Goal: Task Accomplishment & Management: Use online tool/utility

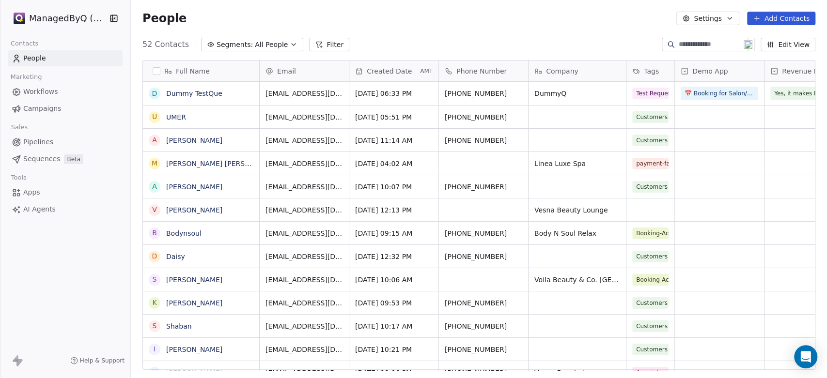
scroll to position [325, 688]
click at [155, 92] on button "grid" at bounding box center [155, 94] width 8 height 8
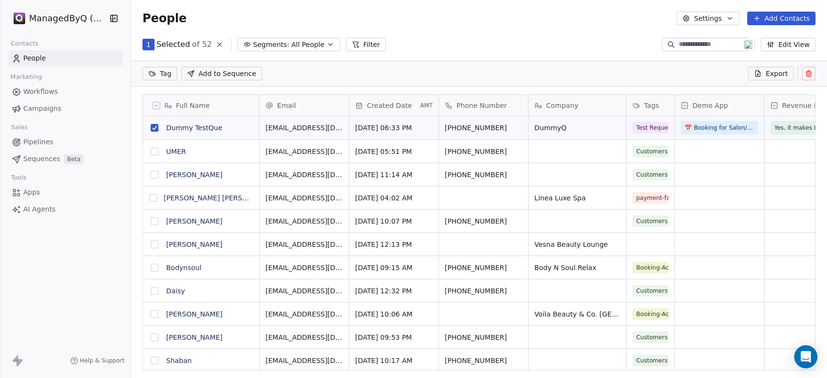
scroll to position [291, 688]
click at [810, 72] on icon at bounding box center [808, 72] width 5 height 0
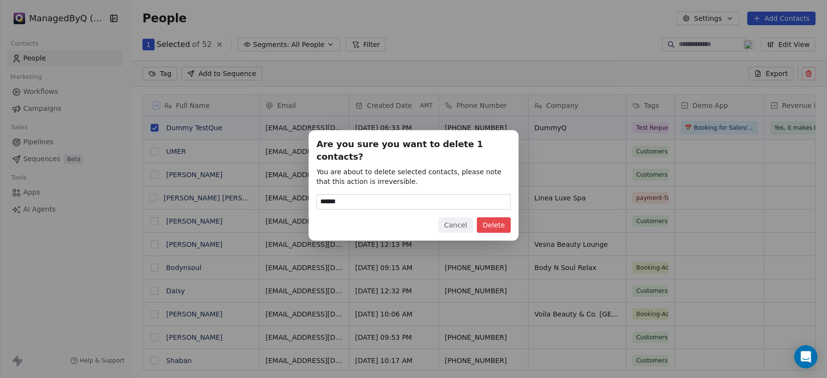
type input "******"
click at [496, 219] on button "Delete" at bounding box center [494, 226] width 34 height 16
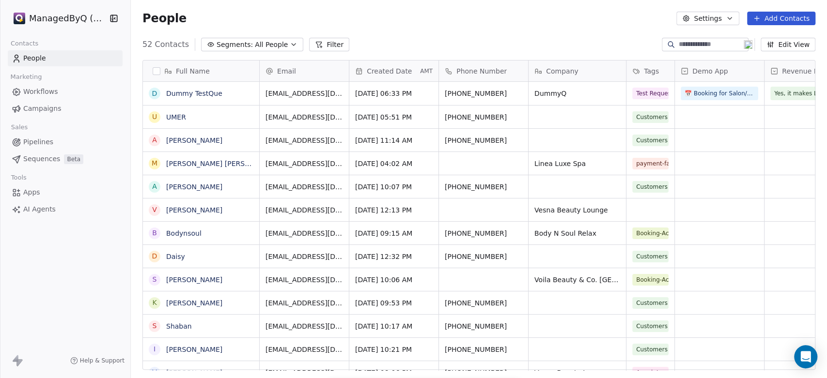
scroll to position [325, 688]
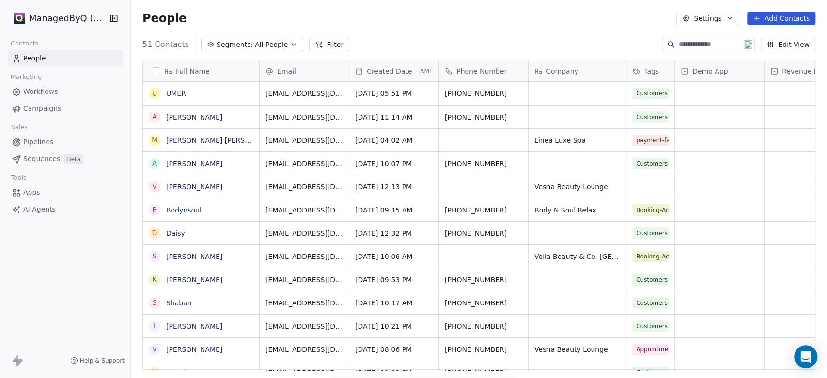
click at [39, 88] on span "Workflows" at bounding box center [40, 92] width 35 height 10
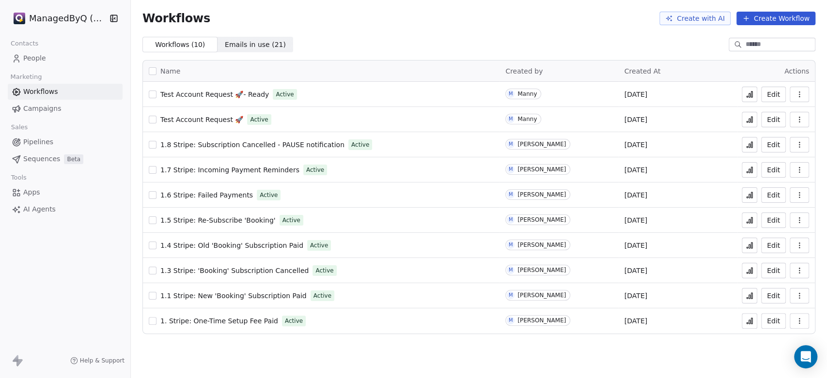
click at [190, 93] on span "Test Account Request 🚀- Ready" at bounding box center [214, 95] width 109 height 8
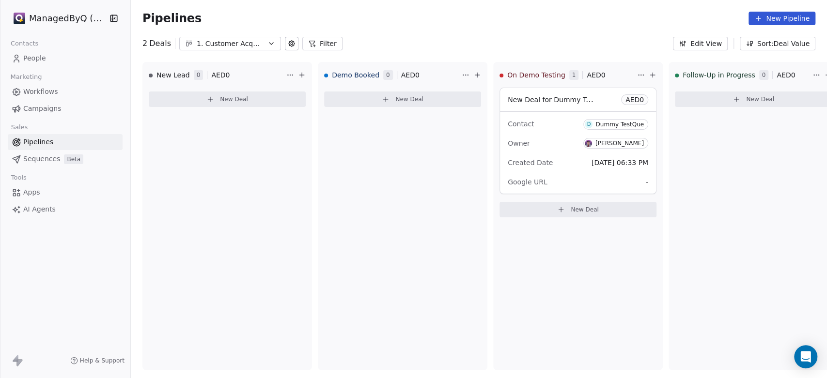
click at [219, 42] on div "1. Customer Acquisition" at bounding box center [230, 44] width 67 height 10
click at [234, 86] on span "2. Demo Account Testing" at bounding box center [229, 84] width 84 height 10
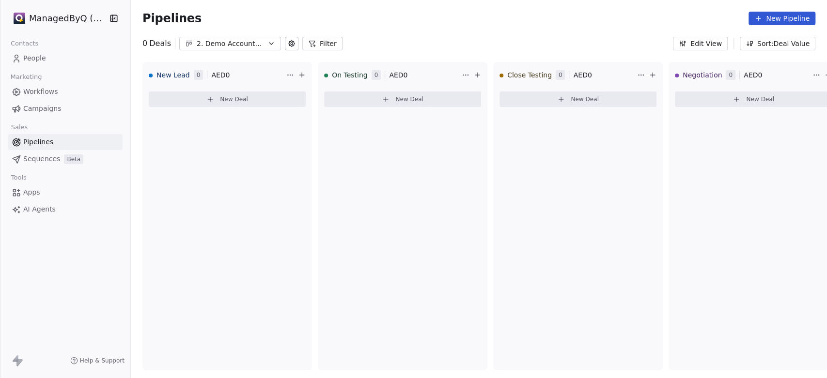
click at [40, 147] on link "Pipelines" at bounding box center [65, 142] width 115 height 16
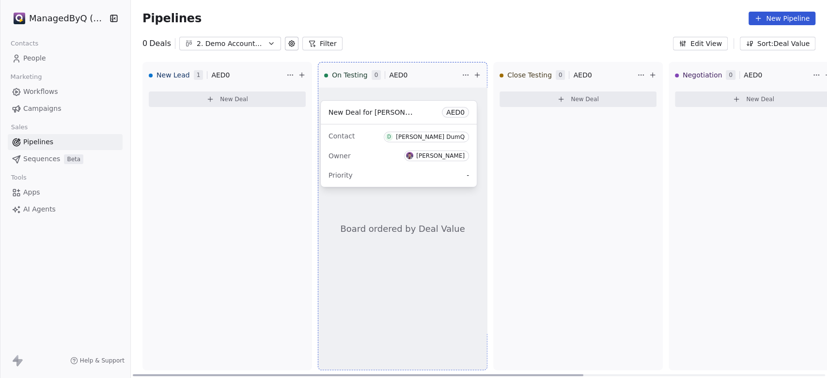
drag, startPoint x: 199, startPoint y: 125, endPoint x: 371, endPoint y: 138, distance: 172.0
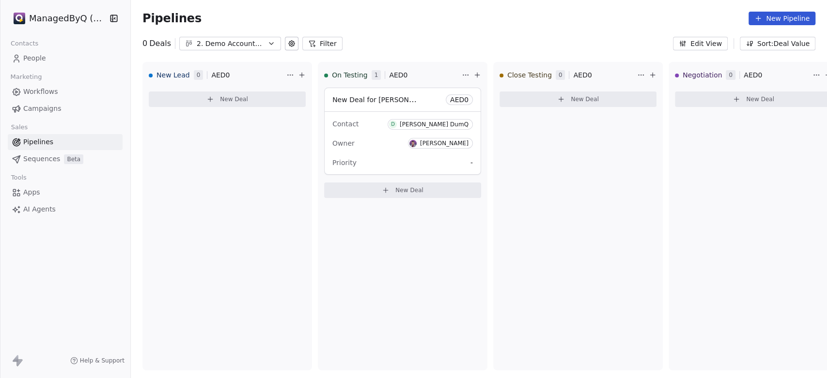
click at [44, 93] on span "Workflows" at bounding box center [40, 92] width 35 height 10
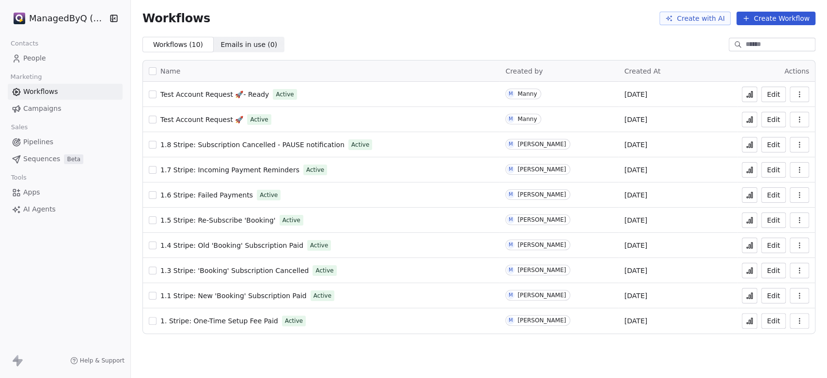
click at [191, 93] on span "Test Account Request 🚀- Ready" at bounding box center [214, 95] width 109 height 8
click at [750, 95] on icon at bounding box center [749, 96] width 1 height 4
click at [198, 117] on span "Test Account Request 🚀" at bounding box center [201, 120] width 83 height 8
click at [178, 94] on span "Test Account Request 🚀- Ready" at bounding box center [214, 95] width 109 height 8
click at [211, 118] on span "Test Account Request 🚀" at bounding box center [201, 120] width 83 height 8
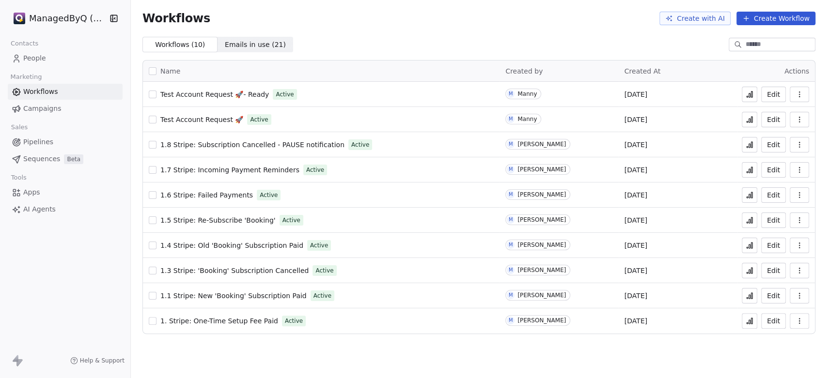
click at [38, 60] on span "People" at bounding box center [34, 58] width 23 height 10
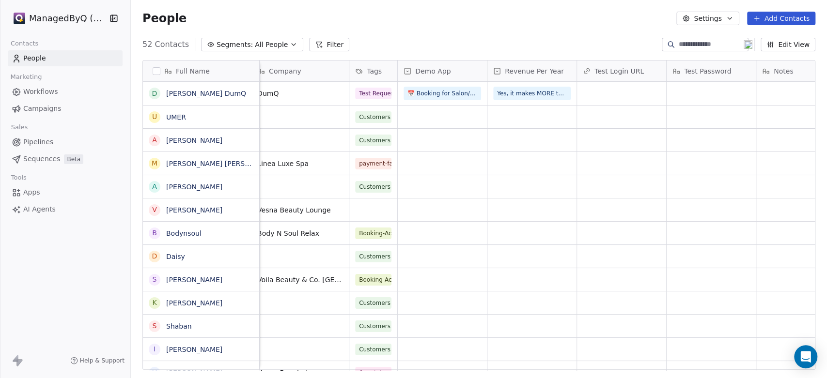
scroll to position [0, 299]
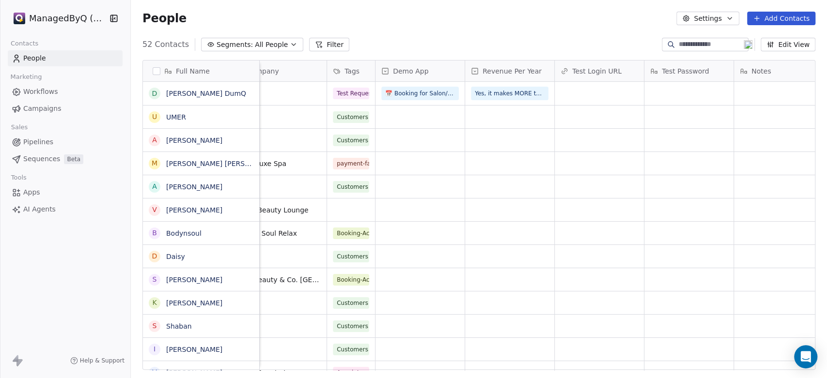
click at [36, 88] on span "Workflows" at bounding box center [40, 92] width 35 height 10
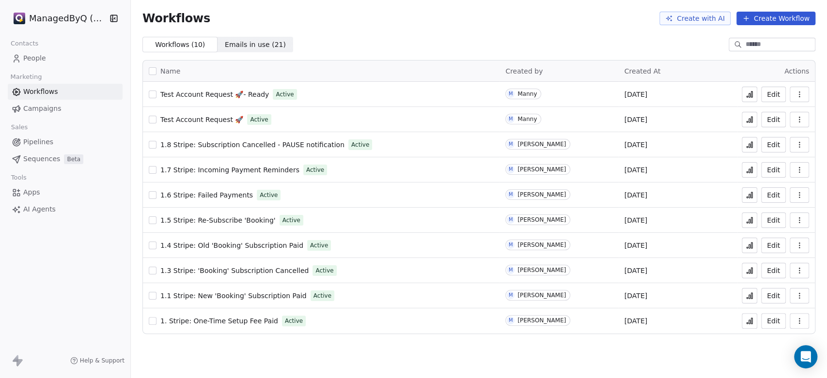
click at [198, 91] on span "Test Account Request 🚀- Ready" at bounding box center [214, 95] width 109 height 8
click at [202, 91] on span "Test Account Request 🚀- Ready" at bounding box center [214, 95] width 109 height 8
click at [752, 92] on icon at bounding box center [750, 95] width 8 height 8
click at [31, 58] on span "People" at bounding box center [34, 58] width 23 height 10
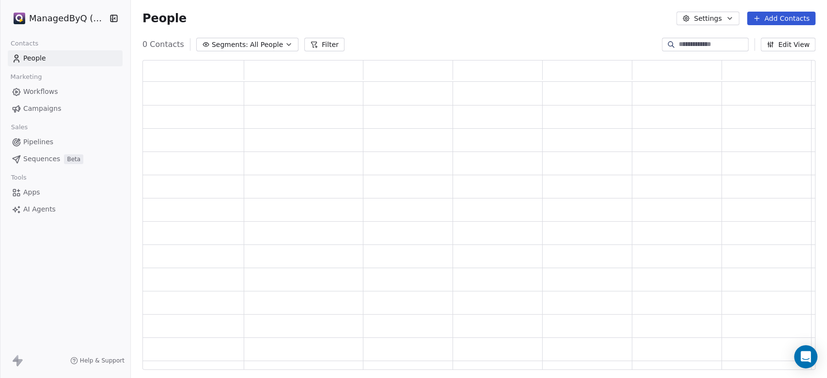
click at [0, 58] on div at bounding box center [0, 189] width 0 height 378
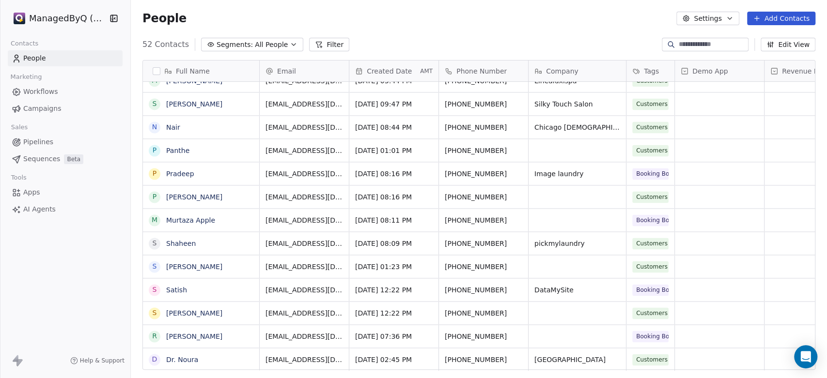
scroll to position [325, 688]
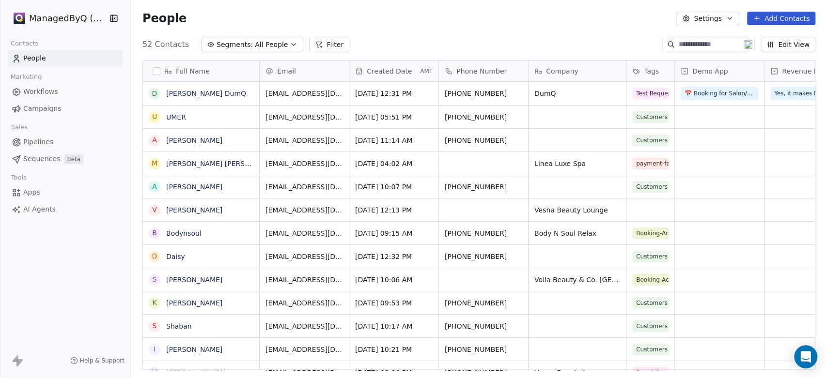
scroll to position [325, 688]
click at [38, 54] on span "People" at bounding box center [34, 58] width 23 height 10
type input "**********"
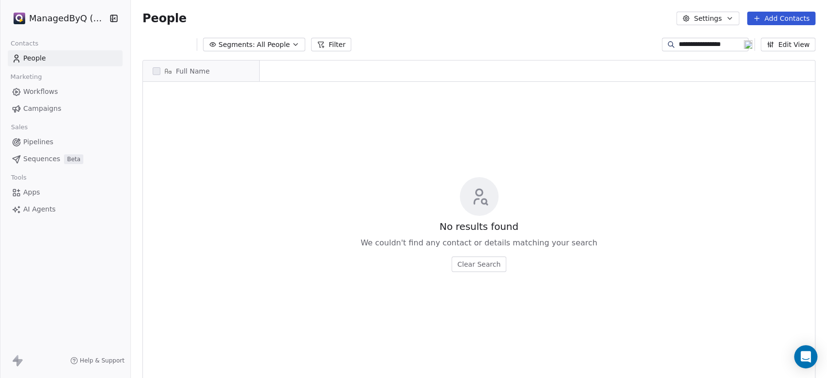
scroll to position [8, 9]
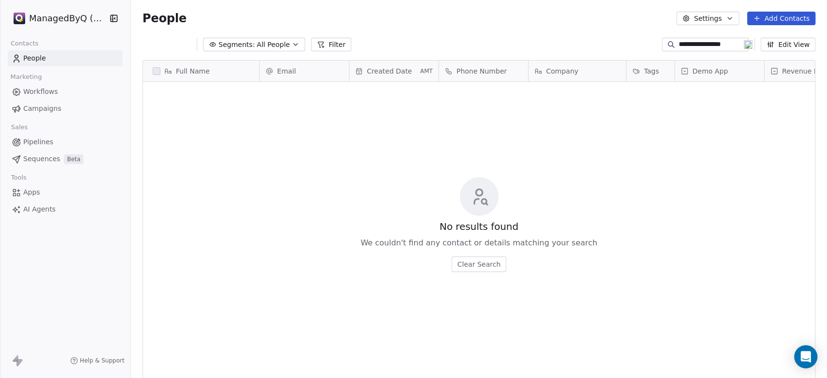
click at [27, 56] on span "People" at bounding box center [34, 58] width 23 height 10
click at [53, 58] on link "People" at bounding box center [65, 58] width 115 height 16
click at [40, 102] on link "Campaigns" at bounding box center [65, 109] width 115 height 16
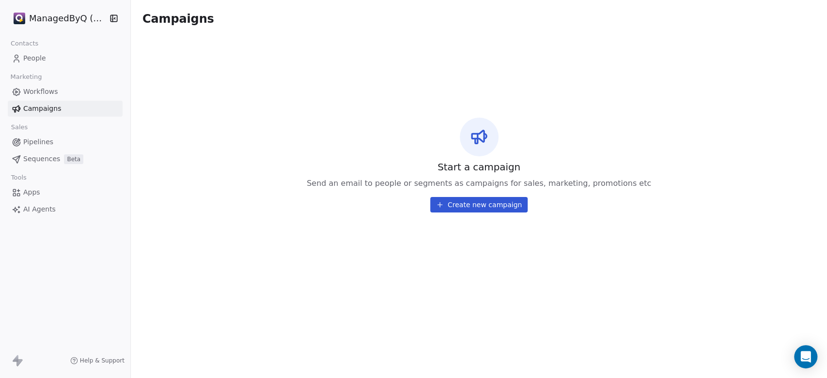
click at [31, 52] on link "People" at bounding box center [65, 58] width 115 height 16
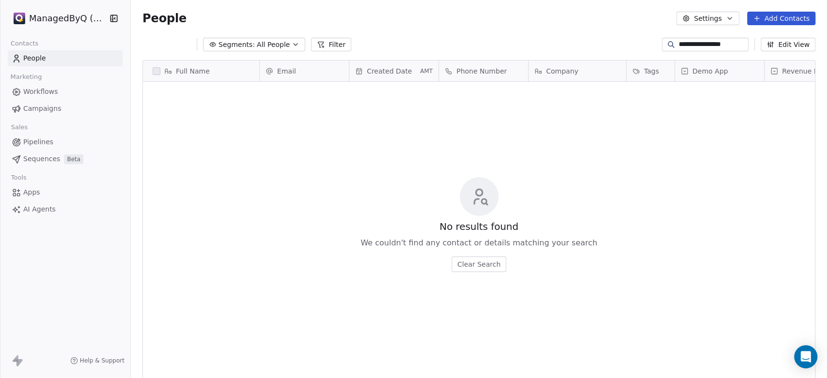
scroll to position [325, 688]
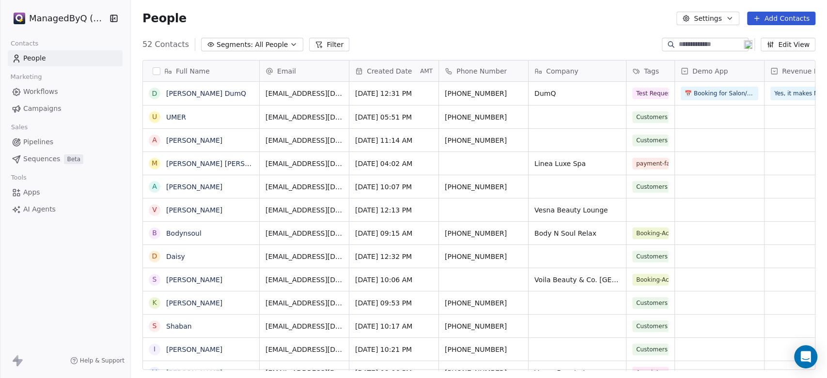
click at [49, 17] on html "ManagedByQ (FZE) Contacts People Marketing Workflows Campaigns Sales Pipelines …" at bounding box center [413, 189] width 827 height 378
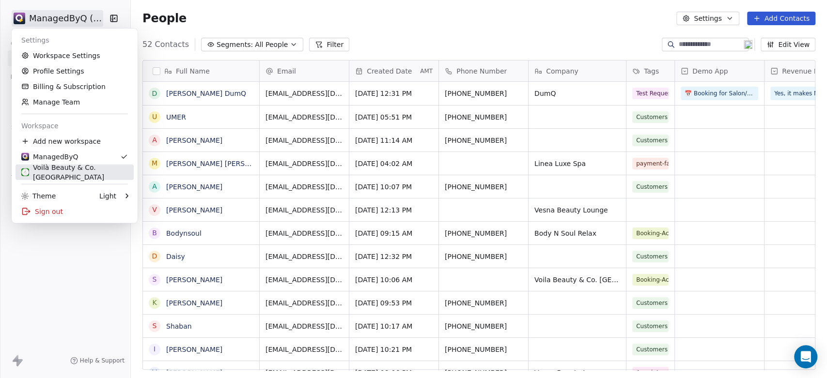
click at [71, 172] on div "Voilà Beauty & Co. Lounge" at bounding box center [74, 172] width 107 height 19
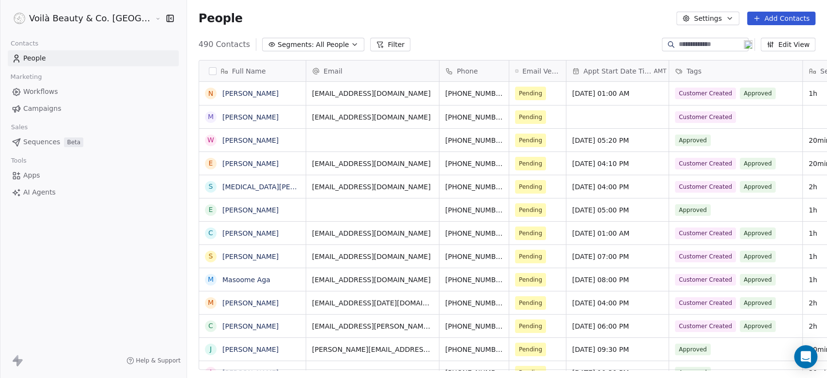
click at [60, 232] on div "Voilà Beauty & Co. Lounge Contacts People Marketing Workflows Campaigns Sales S…" at bounding box center [93, 189] width 187 height 378
click at [73, 19] on html "Voilà Beauty & Co. Lounge Contacts People Marketing Workflows Campaigns Sales S…" at bounding box center [413, 189] width 827 height 378
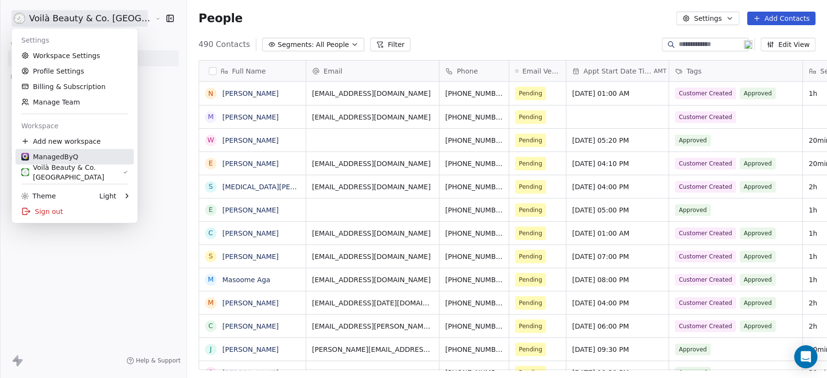
click at [78, 154] on div "ManagedByQ" at bounding box center [74, 157] width 107 height 10
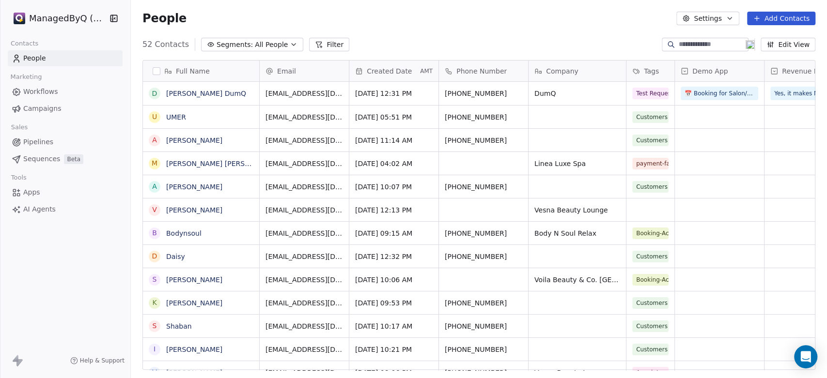
scroll to position [325, 688]
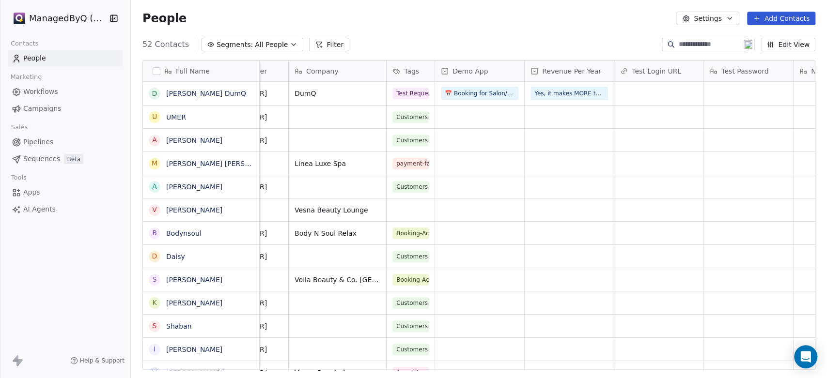
scroll to position [0, 315]
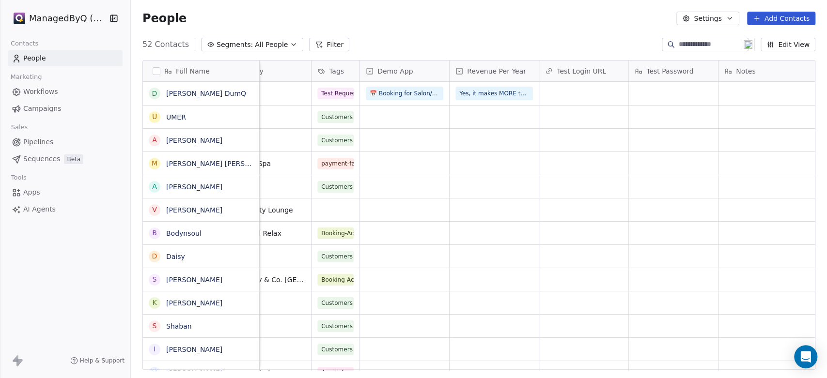
click at [427, 67] on div "Demo App" at bounding box center [404, 71] width 76 height 10
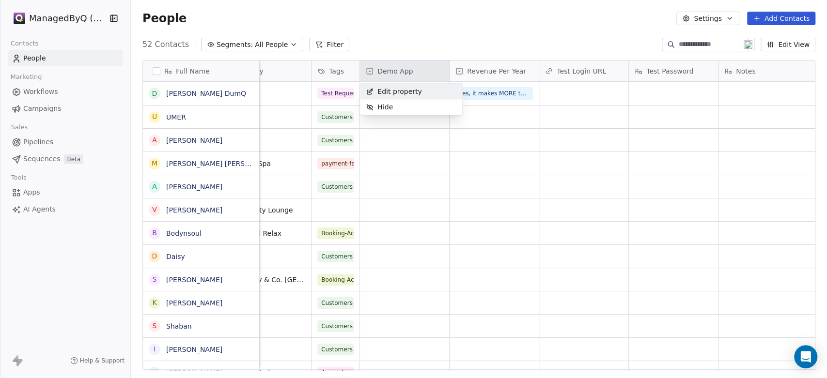
click at [403, 91] on span "Edit property" at bounding box center [399, 92] width 45 height 10
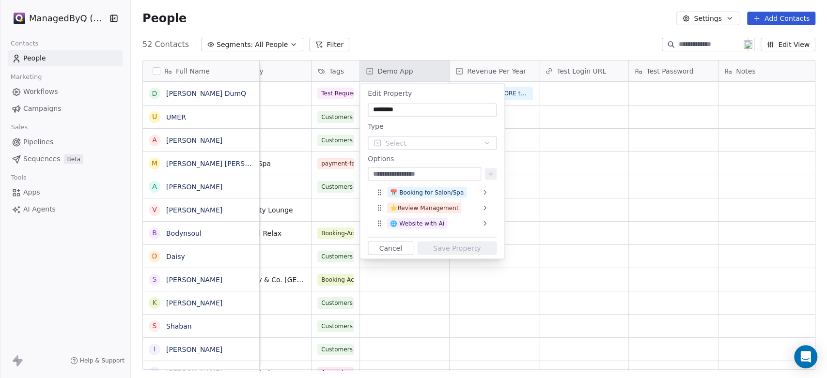
click at [407, 23] on html "ManagedByQ (FZE) Contacts People Marketing Workflows Campaigns Sales Pipelines …" at bounding box center [413, 189] width 827 height 378
click at [279, 45] on html "ManagedByQ (FZE) Contacts People Marketing Workflows Campaigns Sales Pipelines …" at bounding box center [413, 189] width 827 height 378
click at [283, 43] on html "ManagedByQ (FZE) Contacts People Marketing Workflows Campaigns Sales Pipelines …" at bounding box center [413, 189] width 827 height 378
click at [445, 22] on html "ManagedByQ (FZE) Contacts People Marketing Workflows Campaigns Sales Pipelines …" at bounding box center [413, 189] width 827 height 378
click at [393, 250] on button "Cancel" at bounding box center [391, 248] width 46 height 14
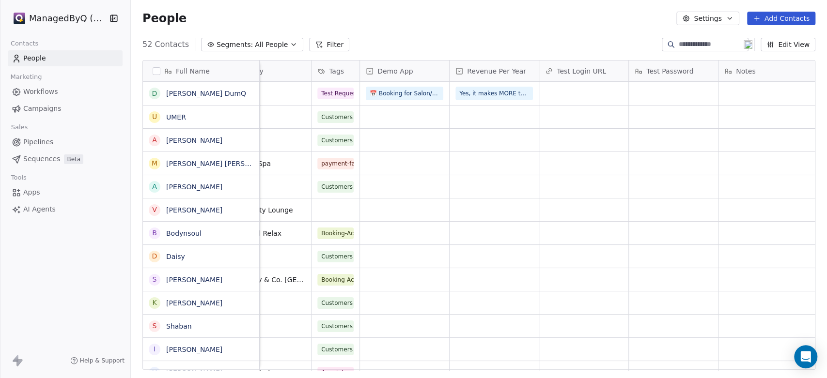
click at [290, 42] on icon "button" at bounding box center [294, 45] width 8 height 8
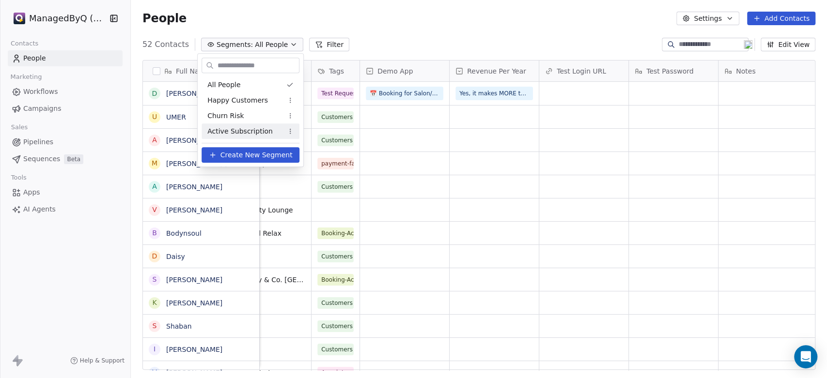
click at [236, 157] on span "Create New Segment" at bounding box center [256, 155] width 72 height 10
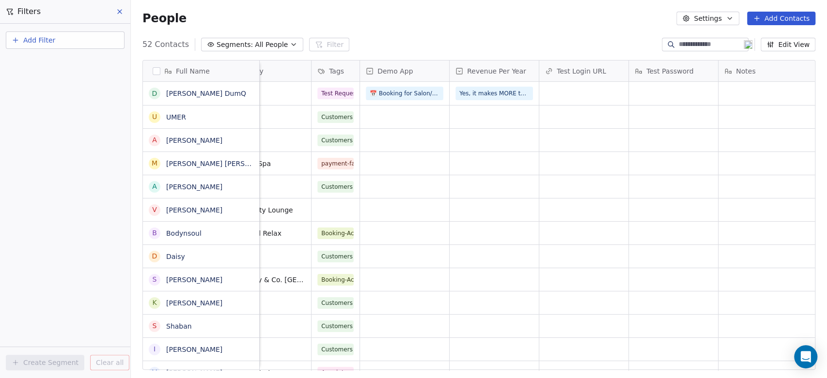
click at [35, 38] on span "Add Filter" at bounding box center [39, 40] width 32 height 10
click at [40, 62] on span "Contact properties" at bounding box center [47, 63] width 63 height 10
type input "****"
click at [44, 102] on span "Demo App" at bounding box center [33, 98] width 35 height 10
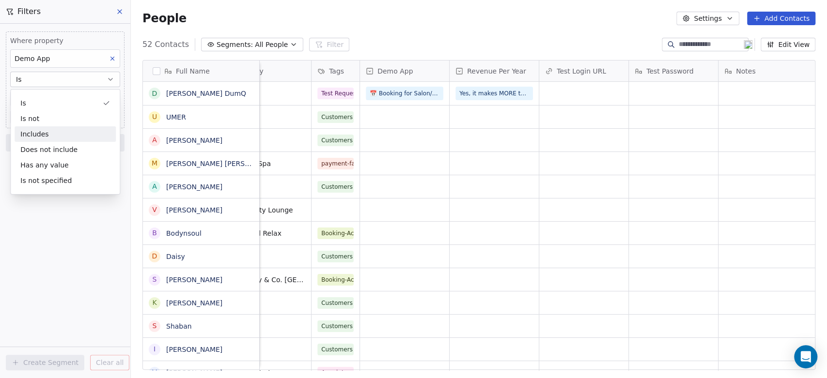
click at [43, 136] on div "Includes" at bounding box center [65, 134] width 101 height 16
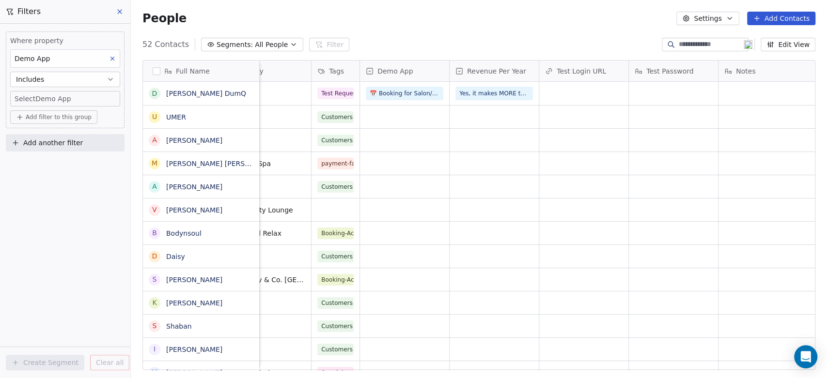
click at [45, 94] on body "ManagedByQ (FZE) Contacts People Marketing Workflows Campaigns Sales Pipelines …" at bounding box center [413, 189] width 827 height 378
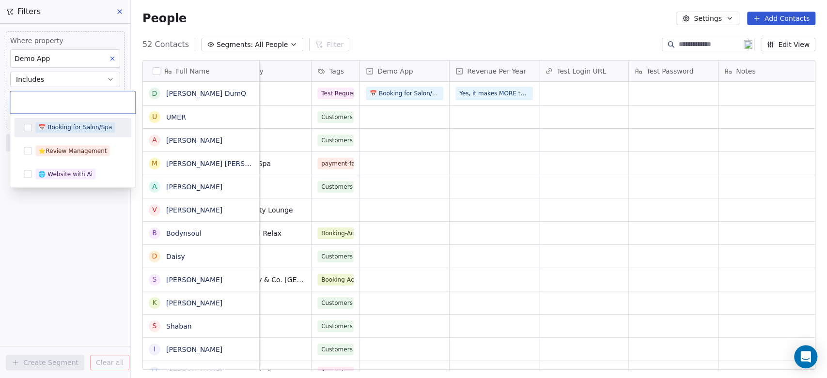
click at [29, 126] on button "Suggestions" at bounding box center [28, 128] width 8 height 8
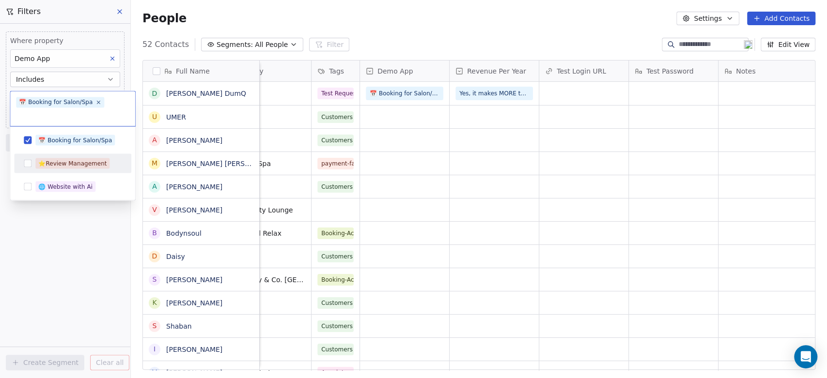
click at [28, 161] on button "Suggestions" at bounding box center [28, 163] width 8 height 8
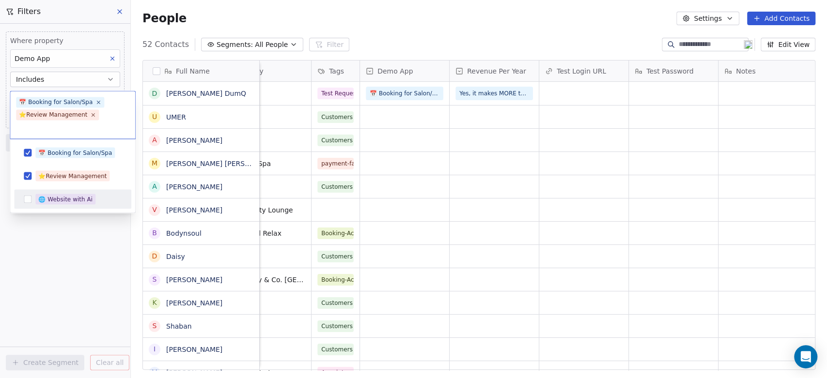
click at [28, 195] on button "Suggestions" at bounding box center [28, 199] width 8 height 8
click at [48, 246] on html "ManagedByQ (FZE) Contacts People Marketing Workflows Campaigns Sales Pipelines …" at bounding box center [413, 189] width 827 height 378
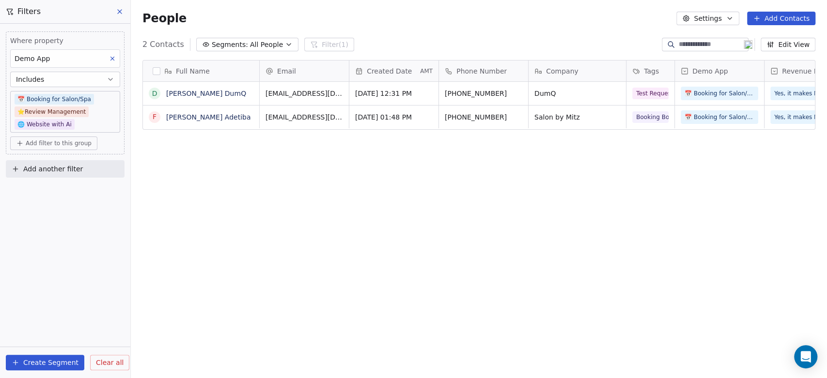
scroll to position [325, 688]
click at [47, 360] on button "Create Segment" at bounding box center [45, 363] width 78 height 16
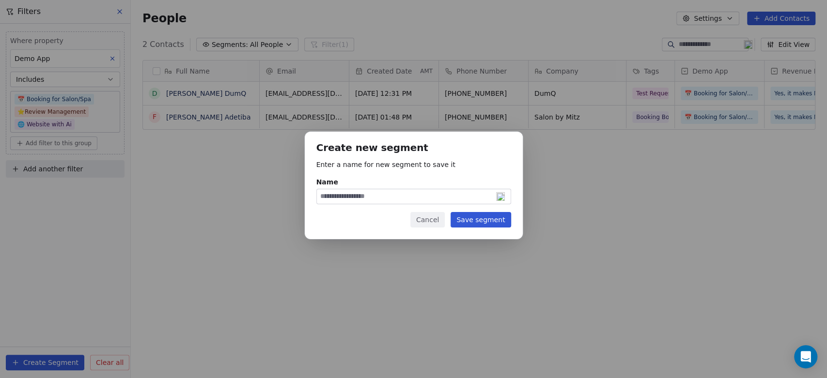
click at [353, 197] on input "Name" at bounding box center [414, 196] width 194 height 15
type input "**********"
click at [484, 221] on button "Save segment" at bounding box center [481, 220] width 60 height 16
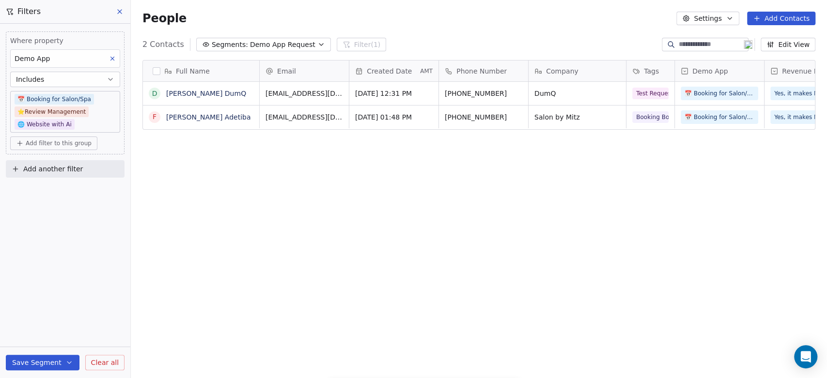
click at [232, 261] on div "Full Name D Dumm DumQ F Fatima Sule Adetiba Email Created Date AMT Phone Number…" at bounding box center [479, 218] width 696 height 333
click at [121, 12] on icon at bounding box center [120, 12] width 8 height 8
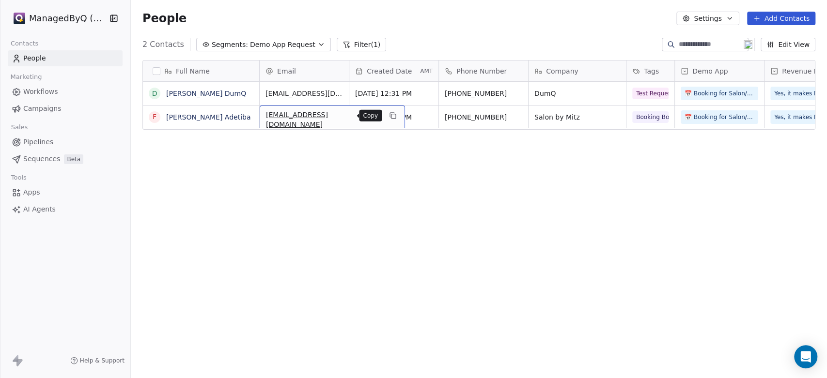
click at [389, 115] on icon "grid" at bounding box center [393, 116] width 8 height 8
click at [389, 116] on icon "grid" at bounding box center [393, 116] width 8 height 8
drag, startPoint x: 236, startPoint y: 116, endPoint x: 254, endPoint y: 118, distance: 18.1
click at [259, 115] on icon "grid" at bounding box center [263, 116] width 8 height 8
click at [563, 204] on div "Full Name D Dumm DumQ F Fatima Sule Adetiba Email Created Date AMT Phone Number…" at bounding box center [479, 218] width 696 height 333
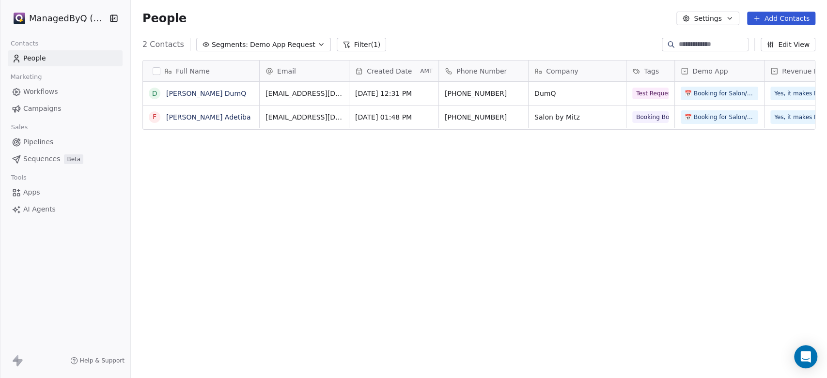
click at [521, 232] on div "Full Name D Dumm DumQ F Fatima Sule Adetiba Email Created Date AMT Phone Number…" at bounding box center [479, 218] width 696 height 333
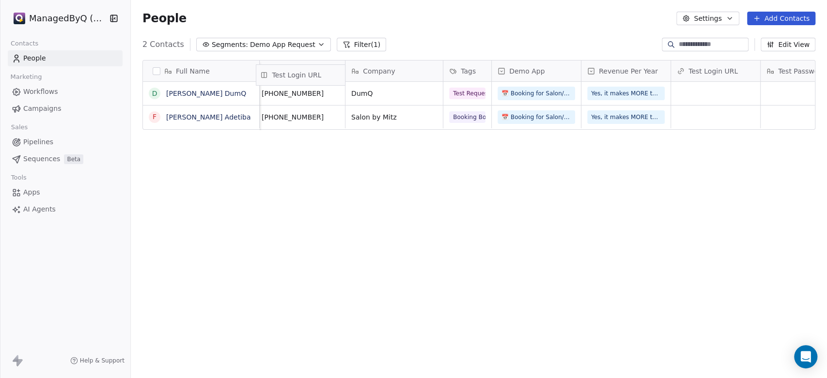
scroll to position [0, 132]
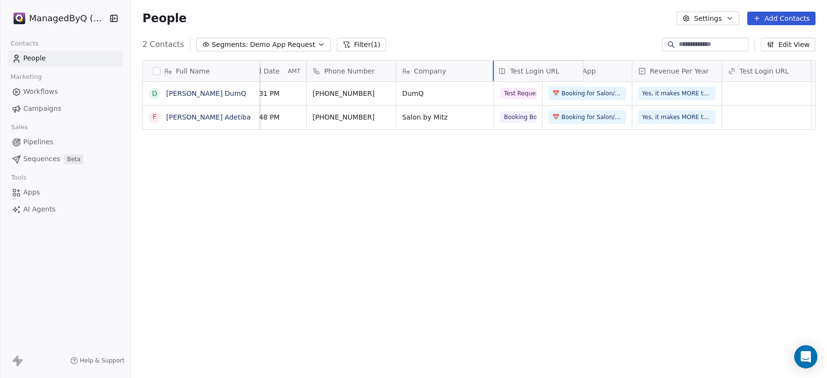
drag, startPoint x: 555, startPoint y: 71, endPoint x: 503, endPoint y: 80, distance: 52.7
click at [503, 80] on div "Full Name D Dumm DumQ F Fatima Sule Adetiba Email Created Date AMT Phone Number…" at bounding box center [479, 96] width 672 height 70
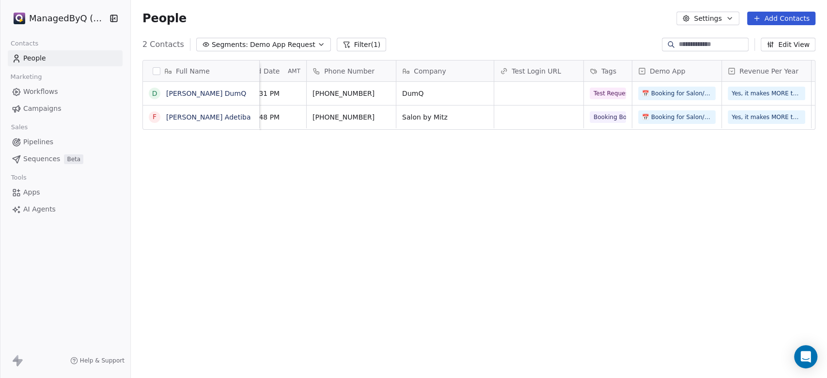
click at [743, 66] on span "Revenue Per Year" at bounding box center [768, 71] width 59 height 10
click at [768, 164] on html "ManagedByQ (FZE) Contacts People Marketing Workflows Campaigns Sales Pipelines …" at bounding box center [413, 189] width 827 height 378
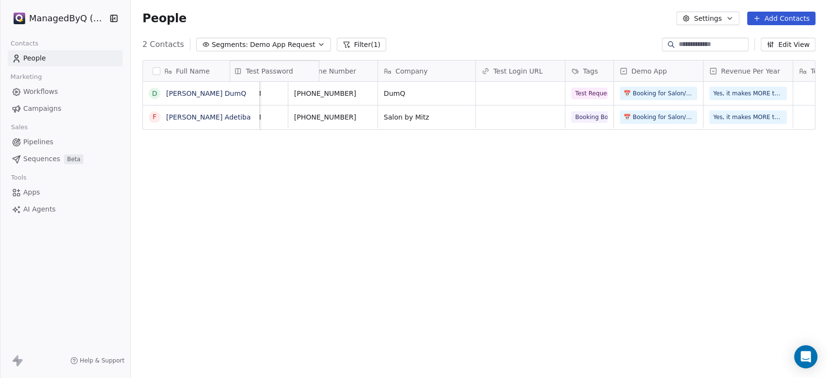
scroll to position [0, 144]
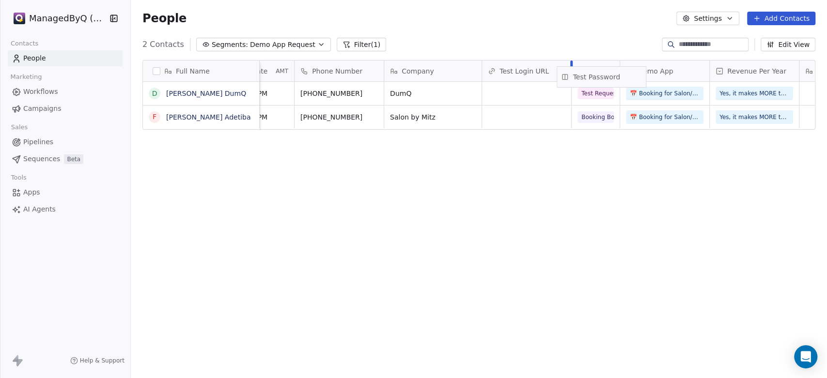
drag, startPoint x: 645, startPoint y: 69, endPoint x: 598, endPoint y: 75, distance: 47.8
click at [598, 75] on div "Full Name D Dumm DumQ F Fatima Sule Adetiba Email Created Date AMT Phone Number…" at bounding box center [479, 96] width 672 height 70
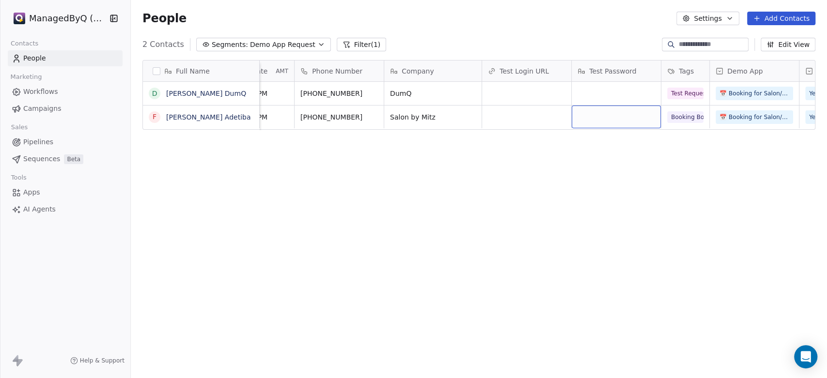
click at [605, 115] on div "grid" at bounding box center [616, 117] width 89 height 23
type textarea "**********"
click at [606, 178] on html "ManagedByQ (FZE) Contacts People Marketing Workflows Campaigns Sales Pipelines …" at bounding box center [413, 189] width 827 height 378
click at [468, 205] on div "Full Name D Dumm DumQ F Fatima Sule Adetiba Email Created Date AMT Phone Number…" at bounding box center [479, 218] width 696 height 333
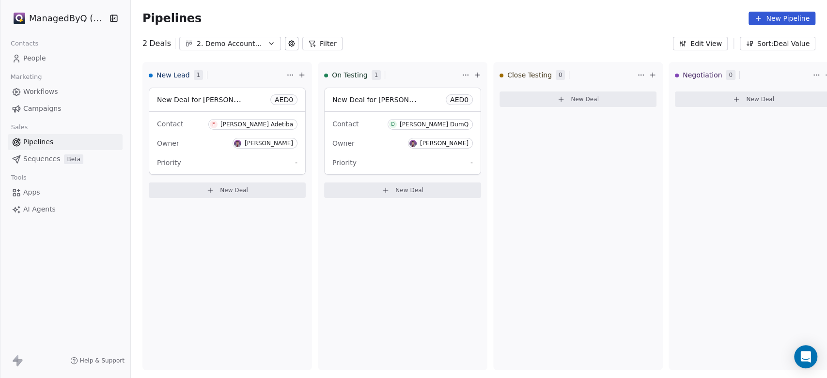
click at [72, 284] on div "ManagedByQ (FZE) Contacts People Marketing Workflows Campaigns Sales Pipelines …" at bounding box center [65, 189] width 130 height 378
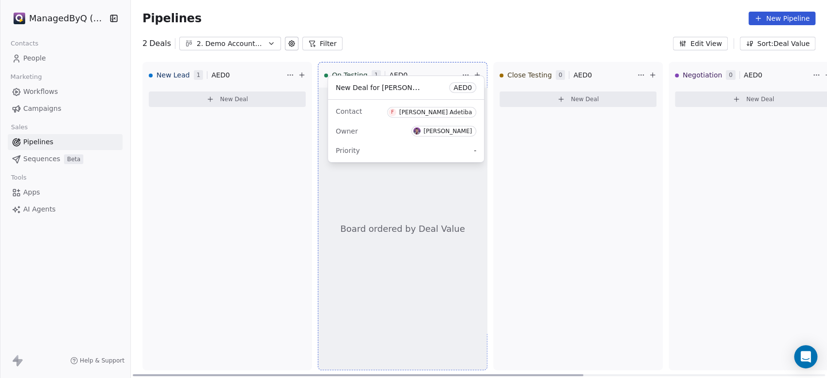
drag, startPoint x: 204, startPoint y: 118, endPoint x: 383, endPoint y: 106, distance: 179.2
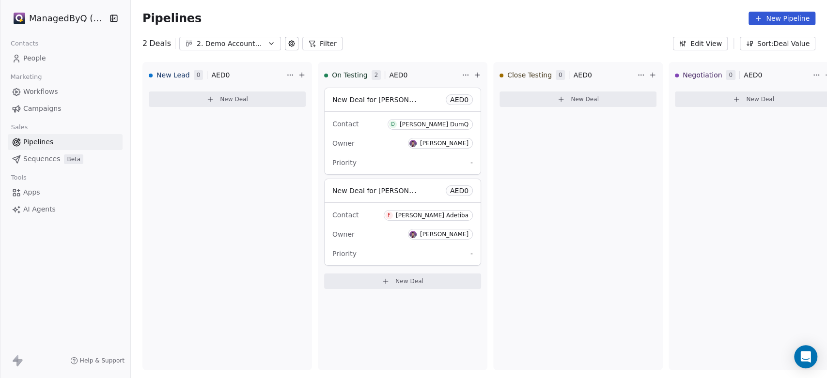
click at [34, 56] on span "People" at bounding box center [34, 58] width 23 height 10
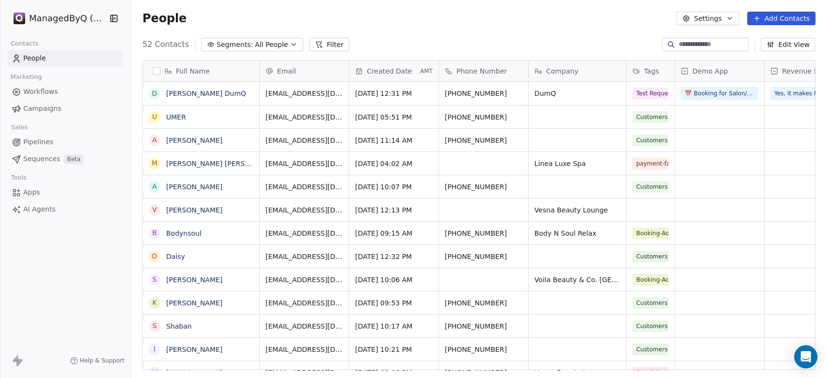
scroll to position [325, 688]
click at [255, 45] on span "All People" at bounding box center [271, 45] width 33 height 10
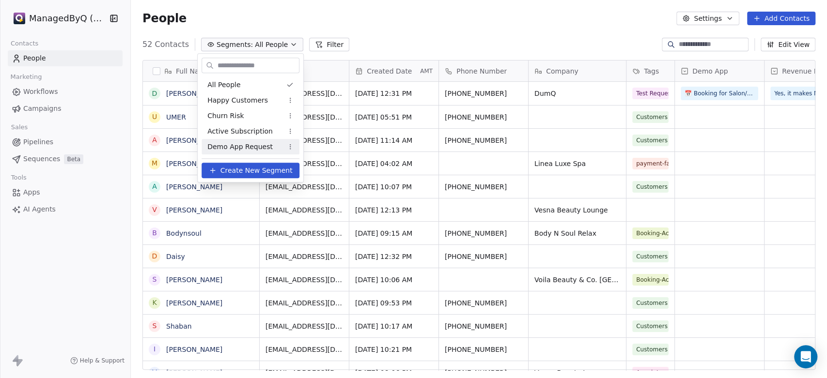
click at [237, 141] on div "Demo App Request" at bounding box center [251, 147] width 98 height 16
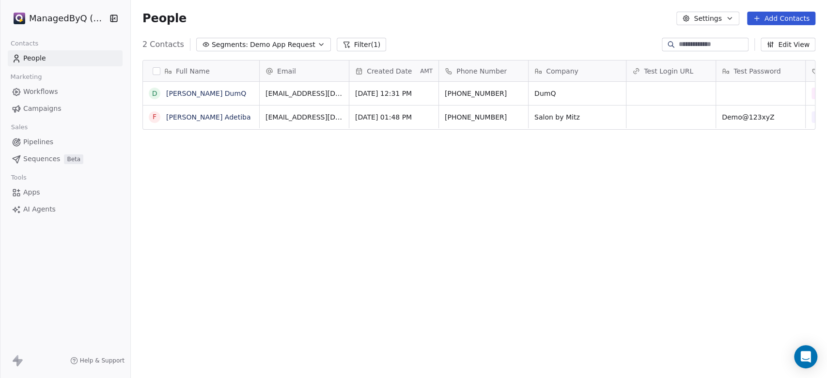
click at [38, 89] on span "Workflows" at bounding box center [40, 92] width 35 height 10
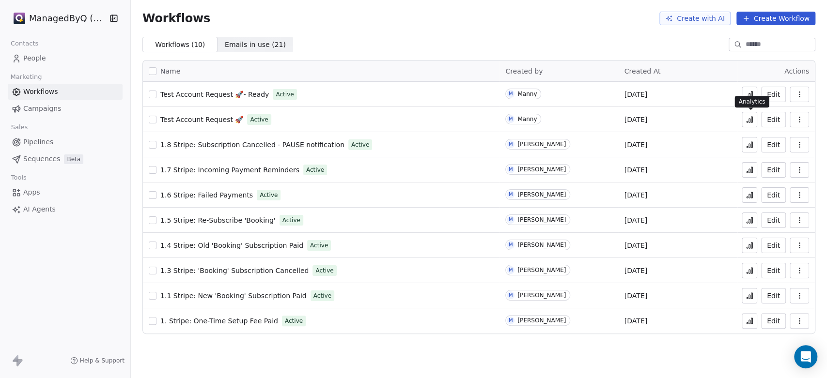
click at [749, 119] on icon at bounding box center [749, 121] width 1 height 4
click at [748, 96] on icon at bounding box center [747, 96] width 1 height 1
